Goal: Task Accomplishment & Management: Manage account settings

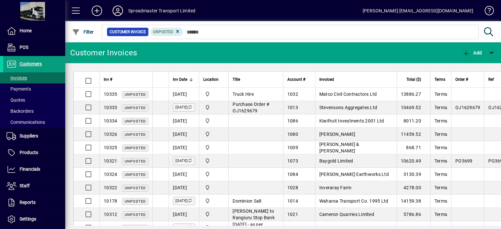
click at [119, 11] on icon at bounding box center [117, 11] width 13 height 10
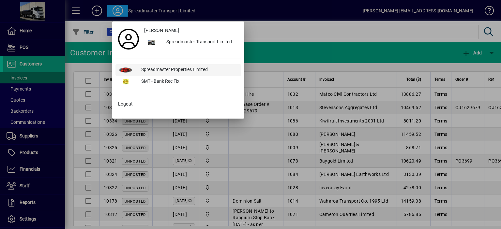
click at [158, 69] on div "Spreadmaster Properties Limited" at bounding box center [188, 70] width 105 height 12
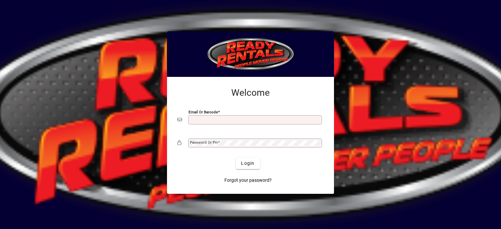
click at [197, 120] on input "Email or Barcode" at bounding box center [256, 120] width 132 height 5
type input "**********"
click at [200, 143] on mat-label "Password or Pin" at bounding box center [204, 142] width 28 height 5
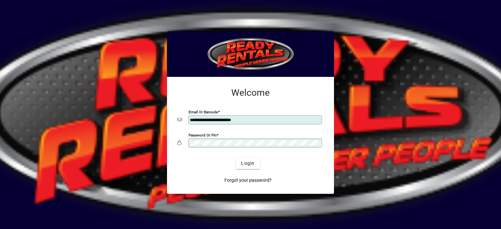
click at [236, 158] on button "Login" at bounding box center [248, 164] width 24 height 12
